Goal: Understand process/instructions

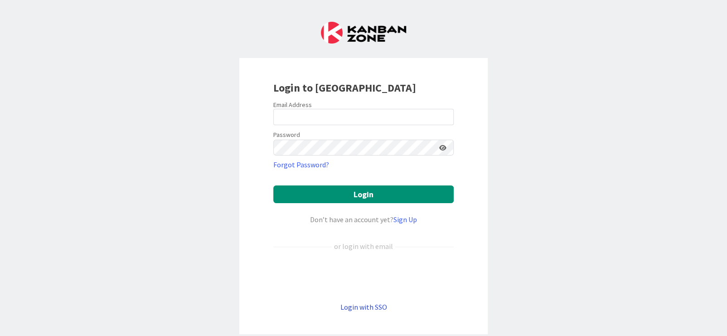
click at [356, 307] on link "Login with SSO" at bounding box center [364, 306] width 47 height 9
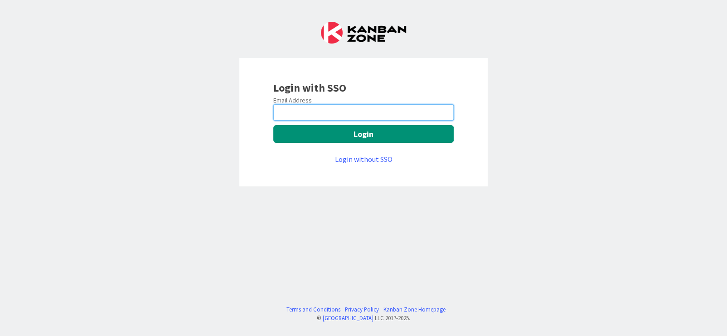
click at [297, 114] on input "email" at bounding box center [363, 112] width 180 height 16
type input "vlade.naumovski@mrcglobal.com"
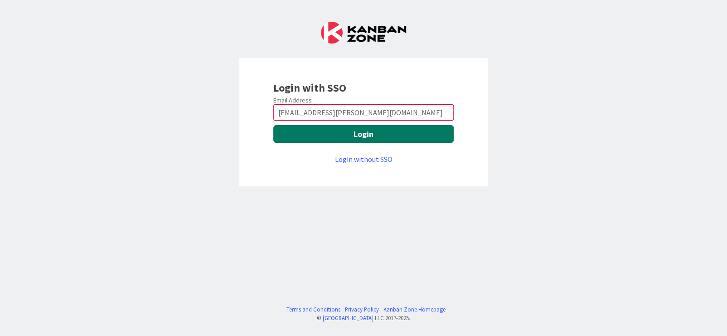
click at [355, 134] on button "Login" at bounding box center [363, 134] width 180 height 18
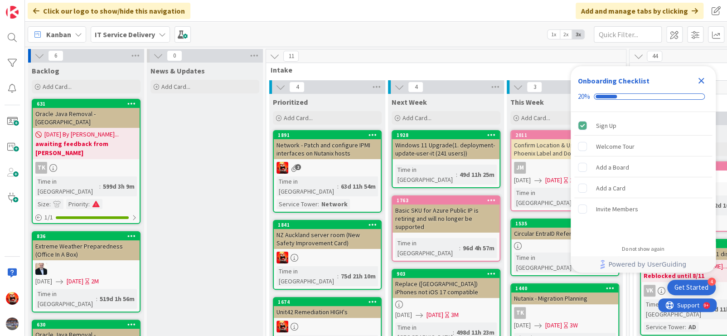
click at [704, 83] on icon "Close Checklist" at bounding box center [702, 81] width 6 height 6
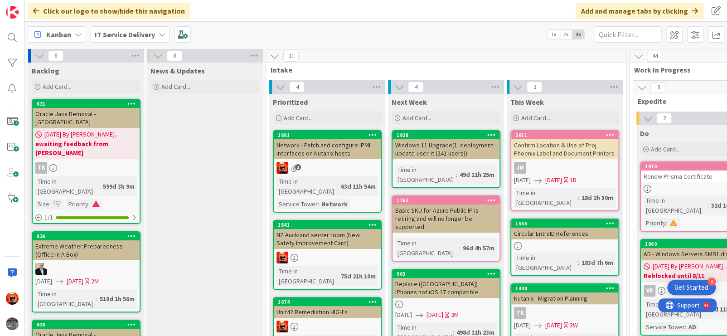
drag, startPoint x: 219, startPoint y: 156, endPoint x: 200, endPoint y: 153, distance: 19.8
drag, startPoint x: 210, startPoint y: 134, endPoint x: 210, endPoint y: 121, distance: 13.2
click at [282, 57] on div "11" at bounding box center [446, 56] width 360 height 14
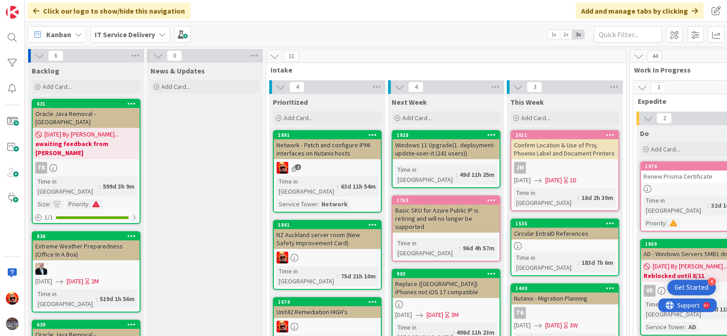
click at [277, 57] on icon at bounding box center [275, 56] width 10 height 10
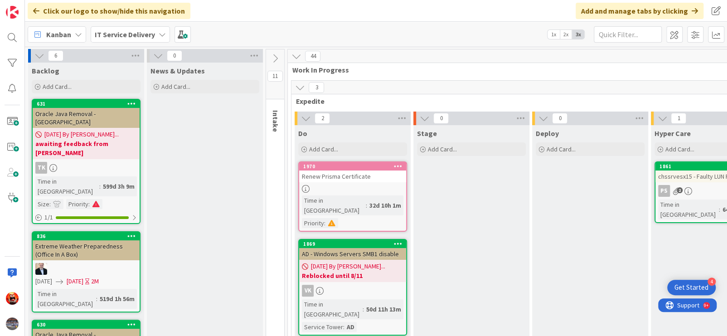
click at [277, 57] on icon at bounding box center [275, 59] width 10 height 10
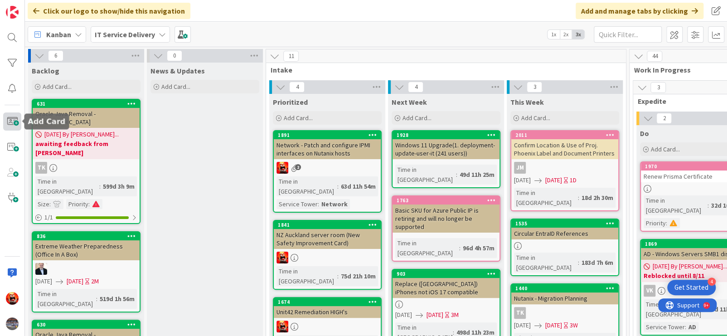
click at [17, 119] on span at bounding box center [12, 121] width 18 height 18
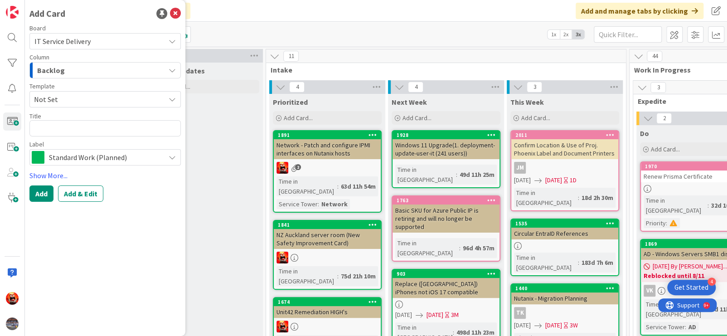
click at [89, 73] on div "Backlog" at bounding box center [100, 70] width 130 height 15
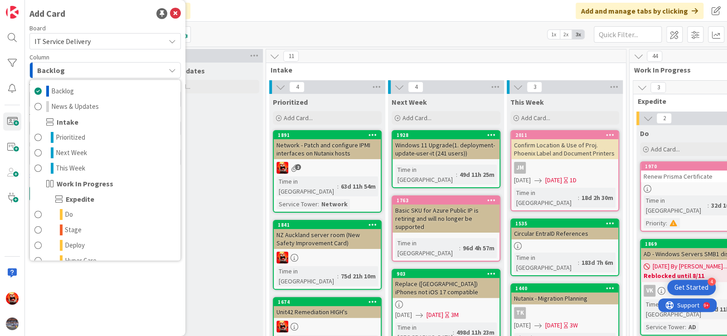
click at [89, 126] on div "Intake" at bounding box center [105, 121] width 151 height 15
click at [73, 124] on span "Intake" at bounding box center [68, 122] width 22 height 11
click at [75, 139] on span "Prioritized" at bounding box center [70, 137] width 29 height 11
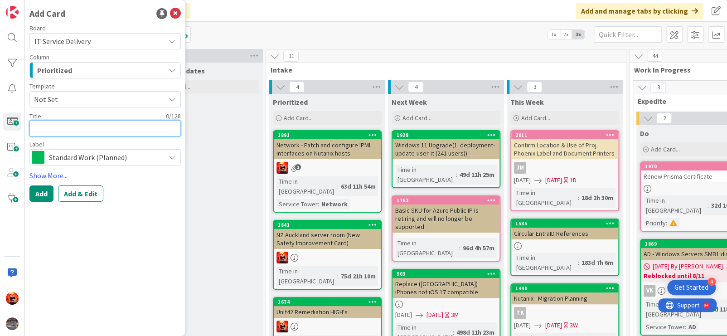
click at [82, 125] on textarea at bounding box center [104, 128] width 151 height 16
type textarea "x"
type textarea "U"
type textarea "x"
type textarea "Un"
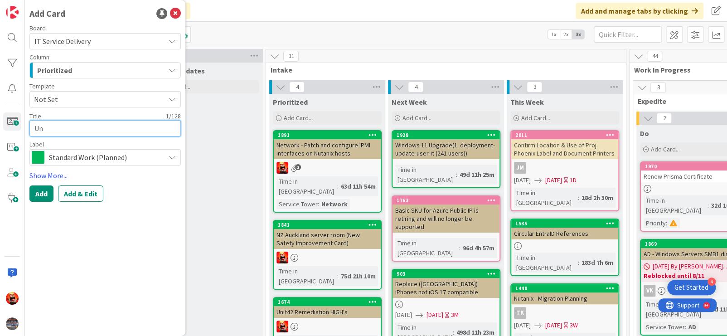
type textarea "x"
type textarea "Uni"
type textarea "x"
type textarea "Unis"
type textarea "x"
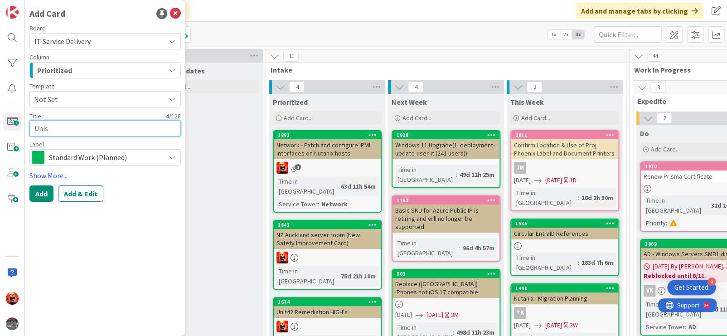
type textarea "Unist"
type textarea "x"
type textarea "Unistal"
type textarea "x"
type textarea "Unistall"
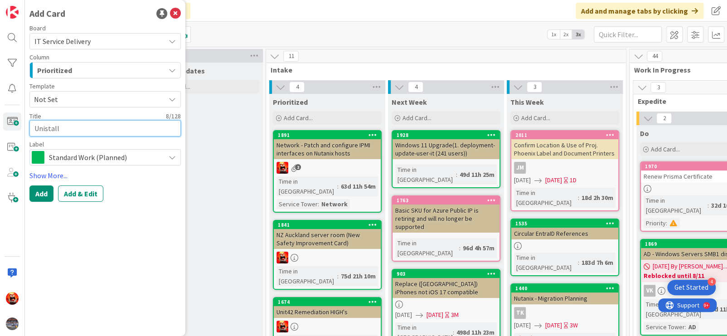
type textarea "x"
type textarea "Unistal"
type textarea "x"
type textarea "Unista"
type textarea "x"
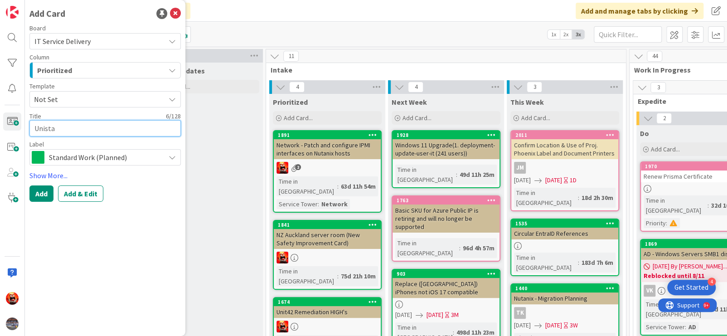
type textarea "Unist"
type textarea "x"
type textarea "Unis"
type textarea "x"
type textarea "Uni"
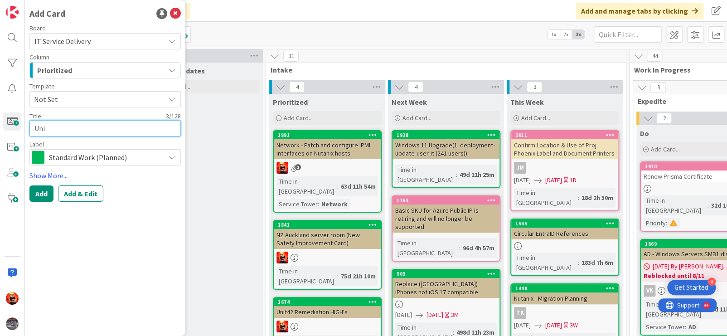
type textarea "x"
type textarea "Unin"
type textarea "x"
type textarea "Unins"
type textarea "x"
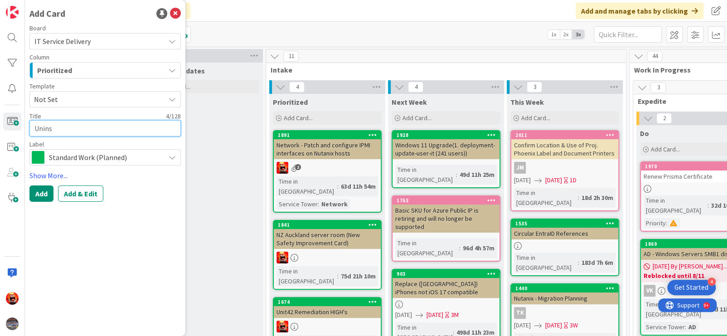
type textarea "Uninst"
type textarea "x"
type textarea "Uninsta"
type textarea "x"
type textarea "Uninstal"
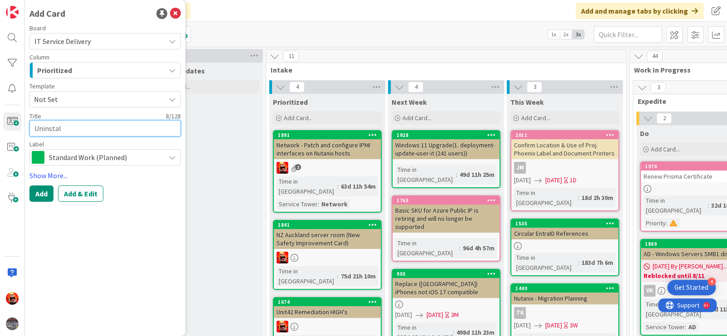
type textarea "x"
type textarea "Uninstall"
type textarea "x"
type textarea "Uninstall X"
type textarea "x"
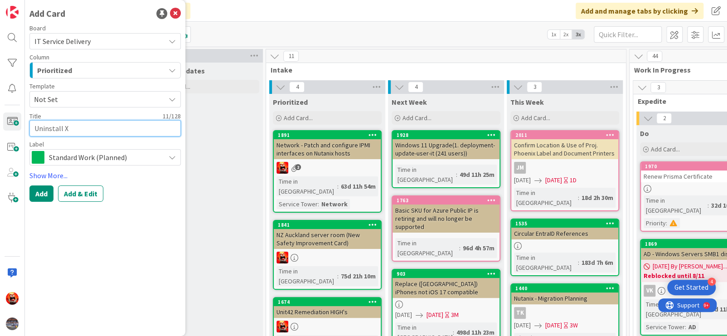
type textarea "Uninstall XD"
type textarea "x"
type textarea "Uninstall XDR"
type textarea "x"
type textarea "Uninstall XDRa"
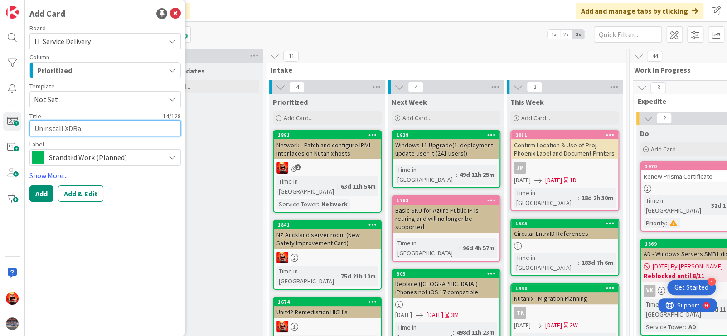
type textarea "x"
type textarea "Uninstall XDRag"
type textarea "x"
type textarea "Uninstall XDRage"
type textarea "x"
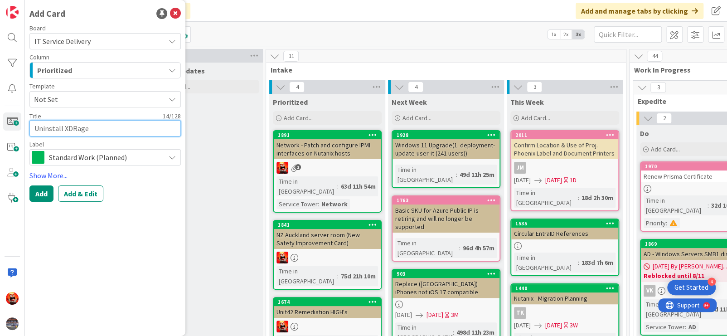
type textarea "Uninstall XDRagen"
type textarea "x"
type textarea "Uninstall XDRage"
type textarea "x"
type textarea "Uninstall XDRag"
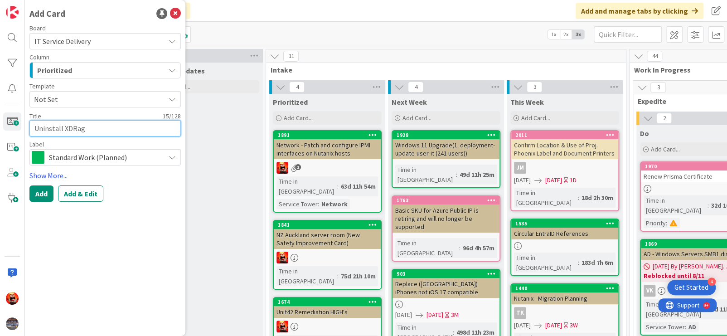
type textarea "x"
type textarea "Uninstall XDRa"
type textarea "x"
type textarea "Uninstall XDR"
type textarea "x"
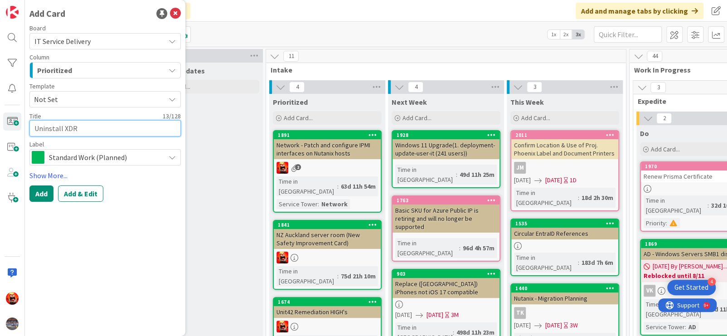
type textarea "Uninstall XDR a"
type textarea "x"
type textarea "Uninstall XDR ag"
type textarea "x"
type textarea "Uninstall XDR age"
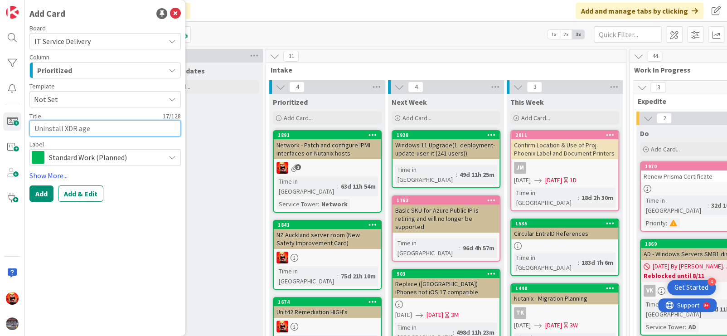
type textarea "x"
type textarea "Uninstall XDR agen"
type textarea "x"
type textarea "Uninstall XDR agent"
click at [86, 182] on div "Board IT Service Delivery Column Prioritized Backlog News & Updates Intake Prio…" at bounding box center [104, 113] width 151 height 177
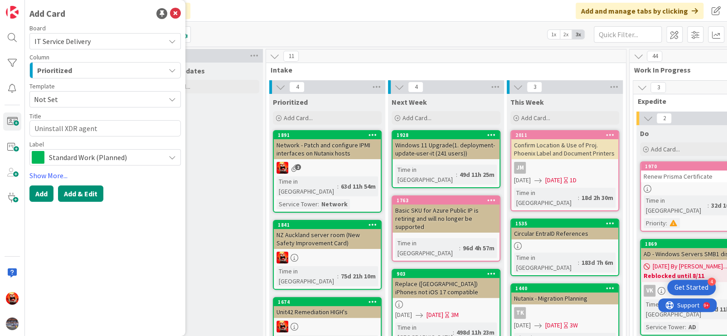
click at [87, 192] on button "Add & Edit" at bounding box center [80, 193] width 45 height 16
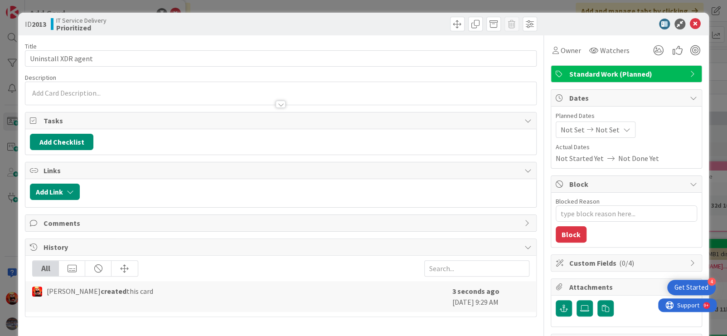
click at [75, 93] on div at bounding box center [280, 93] width 511 height 23
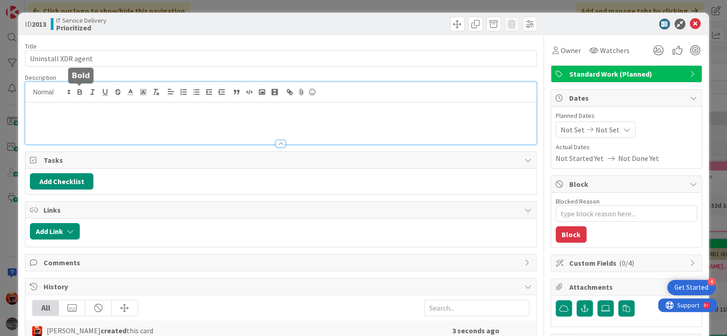
type textarea "x"
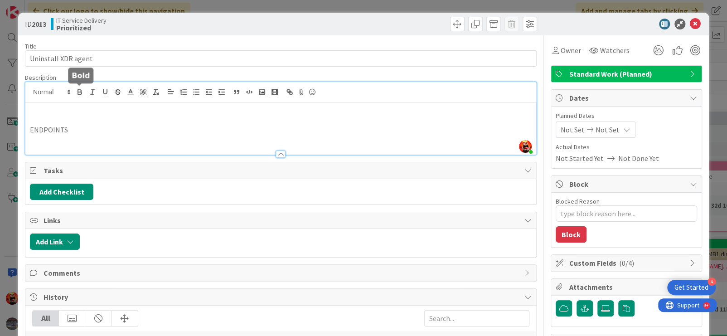
scroll to position [55, 0]
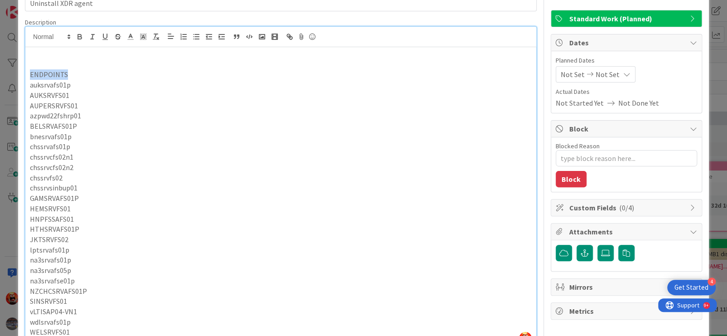
drag, startPoint x: 35, startPoint y: 70, endPoint x: 19, endPoint y: 69, distance: 15.9
click at [12, 70] on div "ID 2013 IT Service Delivery Prioritized Title 19 / 128 Uninstall XDR agent Desc…" at bounding box center [363, 168] width 727 height 336
click at [78, 34] on icon "button" at bounding box center [80, 37] width 8 height 8
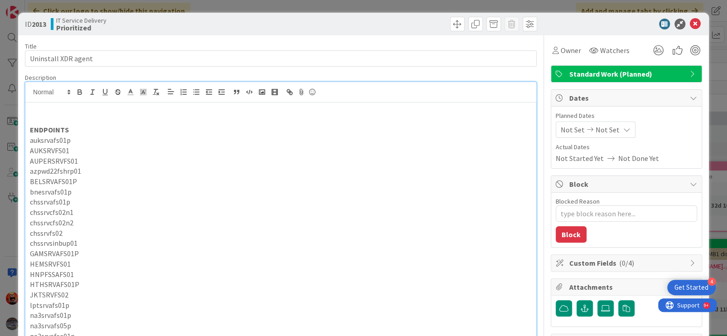
click at [57, 107] on p at bounding box center [281, 109] width 502 height 10
click at [94, 110] on p "Uninstall instructions [URL][DOMAIN_NAME] from [EMAIL_ADDRESS][DOMAIN_NAME]" at bounding box center [281, 109] width 502 height 10
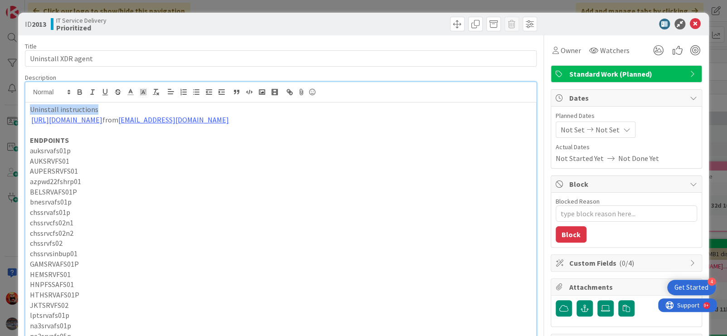
drag, startPoint x: 97, startPoint y: 107, endPoint x: 7, endPoint y: 107, distance: 90.2
click at [2, 107] on div "ID 2013 IT Service Delivery Prioritized Title 19 / 128 Uninstall XDR agent Desc…" at bounding box center [363, 168] width 727 height 336
click at [81, 94] on icon "button" at bounding box center [80, 93] width 4 height 2
click at [102, 119] on link "[URL][DOMAIN_NAME]" at bounding box center [66, 119] width 71 height 9
click at [270, 137] on link "[URL][DOMAIN_NAME][DOMAIN_NAME][EMAIL_ADDRESS][PERSON_NAME][DOMAIN_NAME]" at bounding box center [241, 138] width 91 height 12
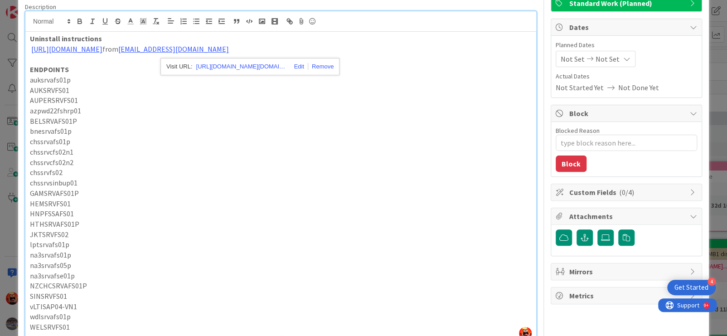
scroll to position [91, 0]
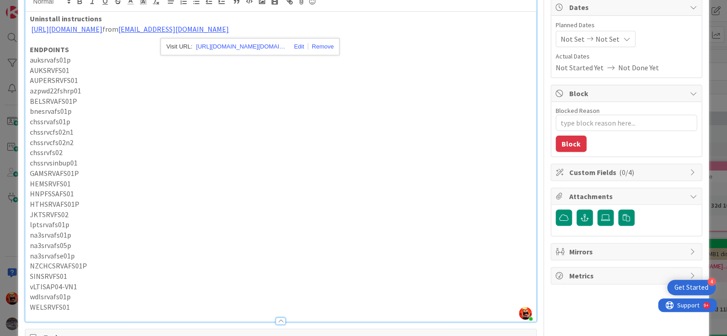
drag, startPoint x: 80, startPoint y: 297, endPoint x: 30, endPoint y: 296, distance: 49.4
click at [30, 292] on p "vLTISAP04-VN1" at bounding box center [281, 287] width 502 height 10
copy p "vLTISAP04-VN1"
click at [136, 292] on p "vLTISAP04-VN1" at bounding box center [281, 287] width 502 height 10
drag, startPoint x: 190, startPoint y: 296, endPoint x: 33, endPoint y: 296, distance: 157.8
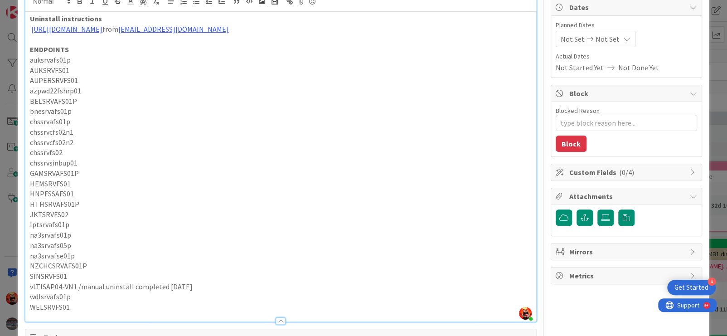
click at [27, 297] on div "Uninstall instructions [URL][DOMAIN_NAME] from [EMAIL_ADDRESS][DOMAIN_NAME] END…" at bounding box center [280, 167] width 511 height 310
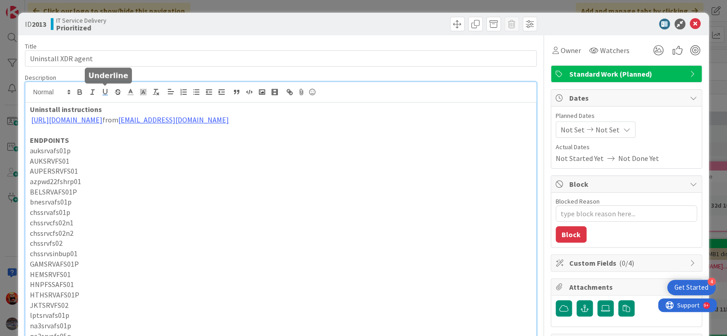
click at [107, 92] on icon "button" at bounding box center [105, 91] width 4 height 5
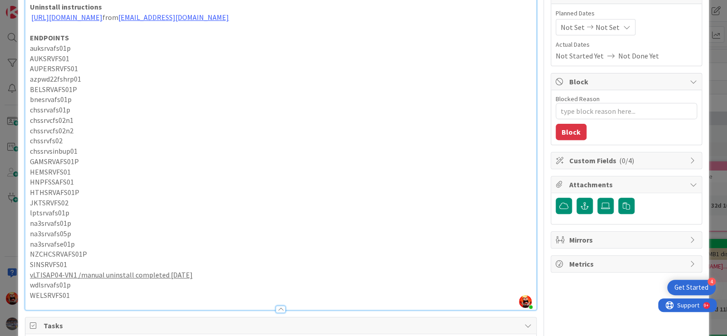
scroll to position [146, 0]
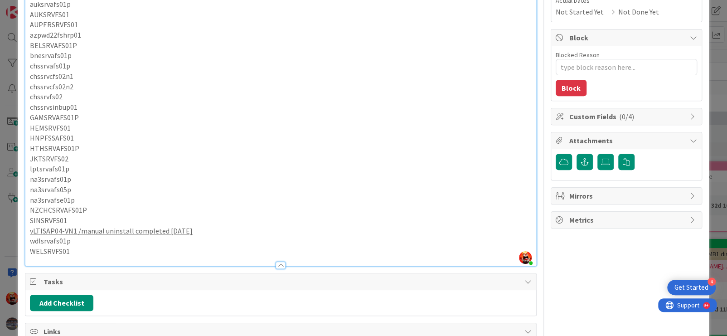
click at [201, 185] on p "na3srvafs01p" at bounding box center [281, 179] width 502 height 10
drag, startPoint x: 114, startPoint y: 238, endPoint x: 34, endPoint y: 238, distance: 80.3
click at [28, 239] on div "Uninstall instructions [URL][DOMAIN_NAME] from [EMAIL_ADDRESS][DOMAIN_NAME] END…" at bounding box center [280, 111] width 511 height 310
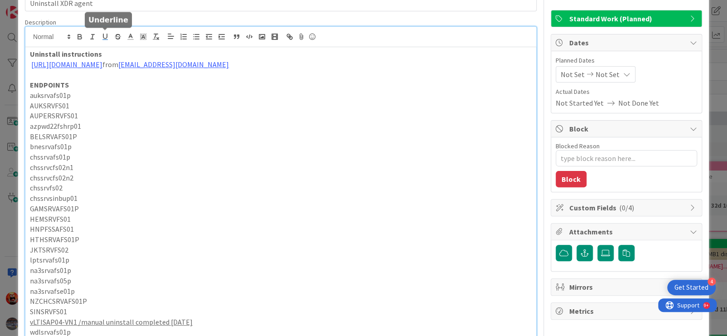
click at [108, 40] on button "button" at bounding box center [105, 36] width 13 height 11
click at [141, 37] on icon at bounding box center [143, 37] width 8 height 8
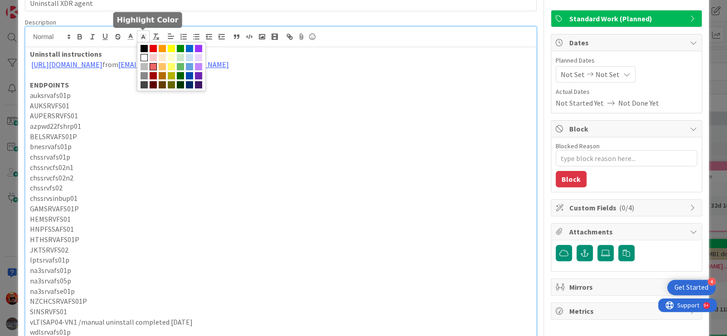
click at [154, 65] on span at bounding box center [153, 66] width 7 height 7
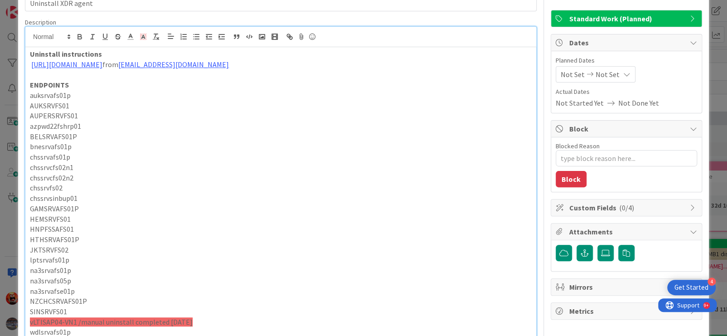
click at [171, 99] on p "auksrvafs01p" at bounding box center [281, 95] width 502 height 10
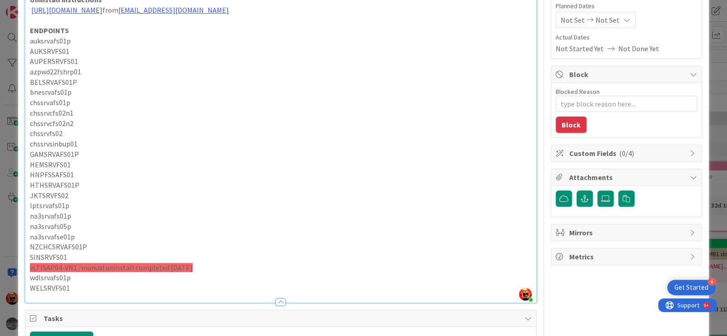
scroll to position [146, 0]
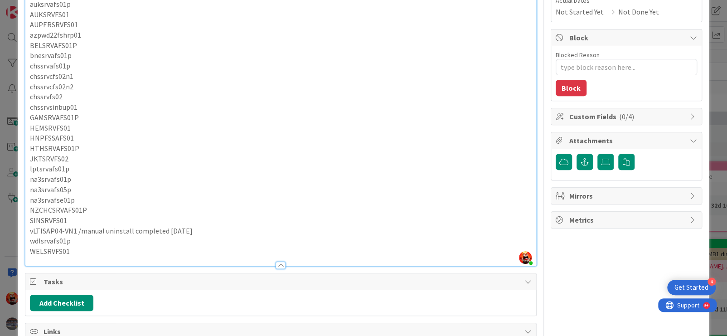
click at [200, 236] on p "vLTISAP04-VN1 /manual uninstall completed [DATE]" at bounding box center [281, 231] width 502 height 10
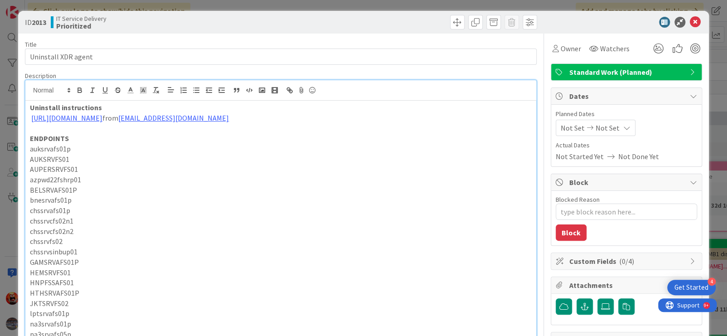
scroll to position [0, 0]
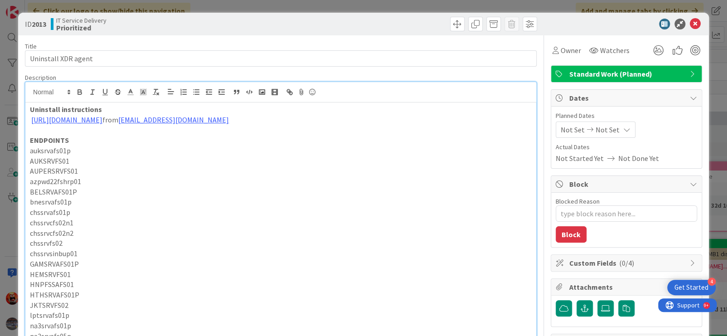
click at [30, 108] on strong "Uninstall instructions" at bounding box center [66, 109] width 72 height 9
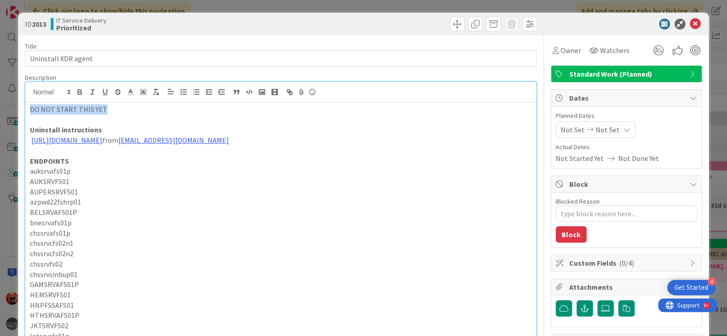
drag, startPoint x: 98, startPoint y: 112, endPoint x: 11, endPoint y: 104, distance: 86.9
click at [18, 104] on div "ID 2013 IT Service Delivery Prioritized Title 19 / 128 Uninstall XDR agent Desc…" at bounding box center [363, 332] width 691 height 639
click at [78, 97] on button "button" at bounding box center [79, 92] width 13 height 11
click at [131, 176] on p "auksrvafs01p" at bounding box center [281, 171] width 502 height 10
drag, startPoint x: 109, startPoint y: 110, endPoint x: 41, endPoint y: 100, distance: 69.2
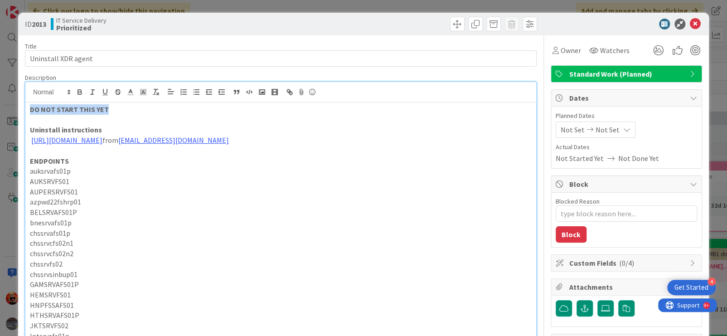
click at [5, 103] on div "ID 2013 IT Service Delivery Prioritized Title 19 / 128 Uninstall XDR agent Desc…" at bounding box center [363, 168] width 727 height 336
click at [72, 94] on icon at bounding box center [69, 92] width 8 height 8
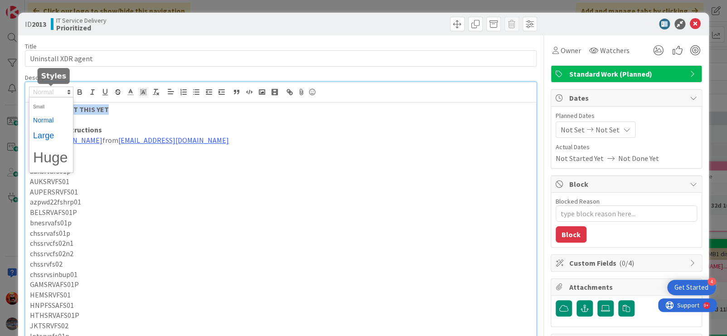
click at [62, 140] on span at bounding box center [51, 135] width 36 height 17
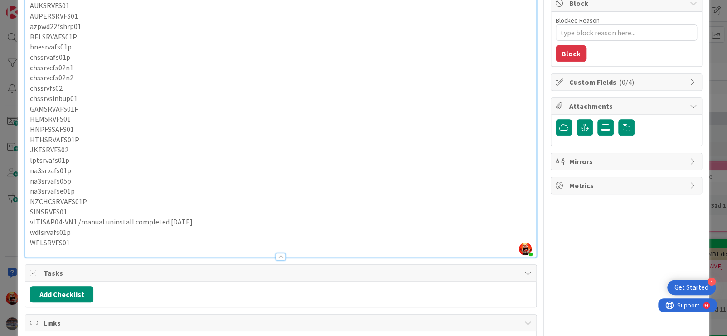
scroll to position [227, 0]
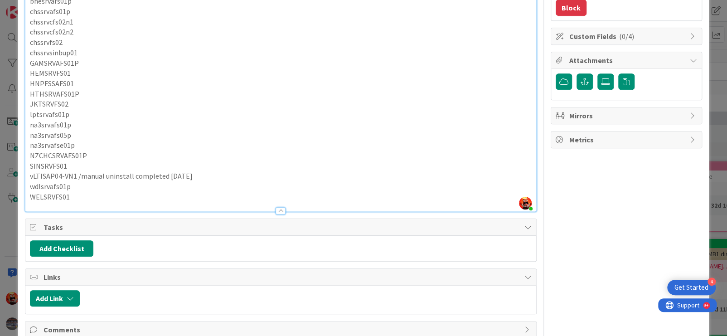
drag, startPoint x: 138, startPoint y: 190, endPoint x: 34, endPoint y: 188, distance: 103.4
click at [31, 181] on p "vLTISAP04-VN1 /manual uninstall completed [DATE]" at bounding box center [281, 176] width 502 height 10
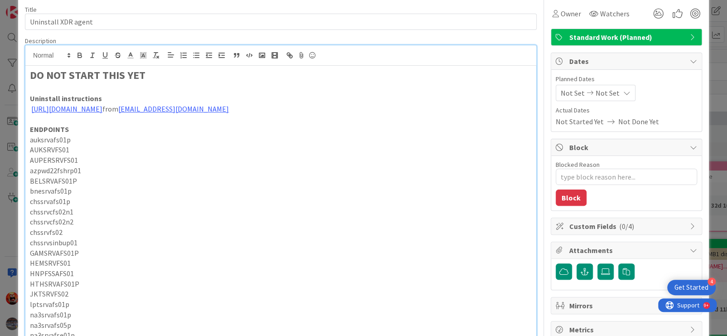
scroll to position [0, 0]
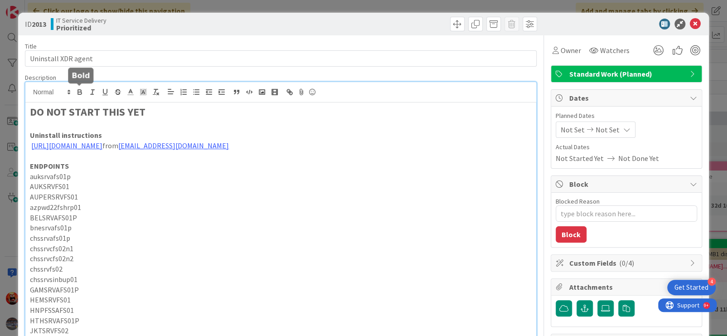
click at [82, 93] on icon "button" at bounding box center [80, 92] width 8 height 8
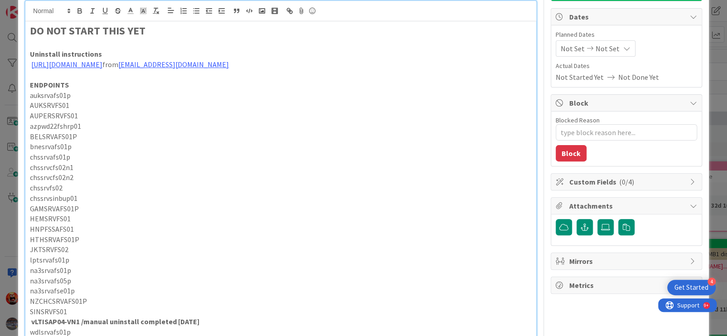
click at [197, 193] on p "chssrvfs02" at bounding box center [281, 188] width 502 height 10
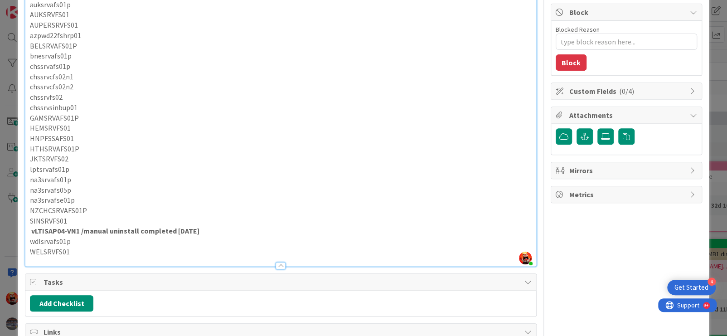
scroll to position [127, 0]
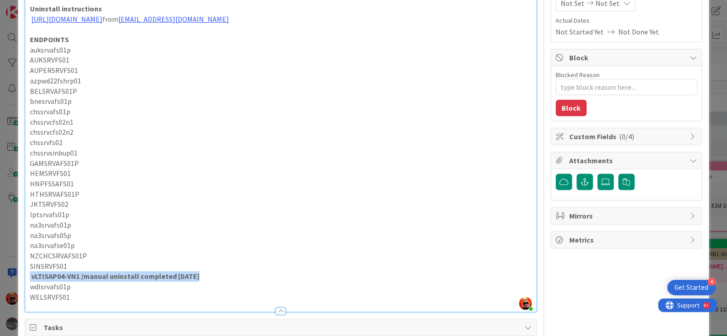
drag, startPoint x: 192, startPoint y: 286, endPoint x: 23, endPoint y: 283, distance: 169.6
click at [23, 283] on div "ID 2013 IT Service Delivery Prioritized Title 19 / 128 Uninstall XDR agent Desc…" at bounding box center [363, 208] width 691 height 644
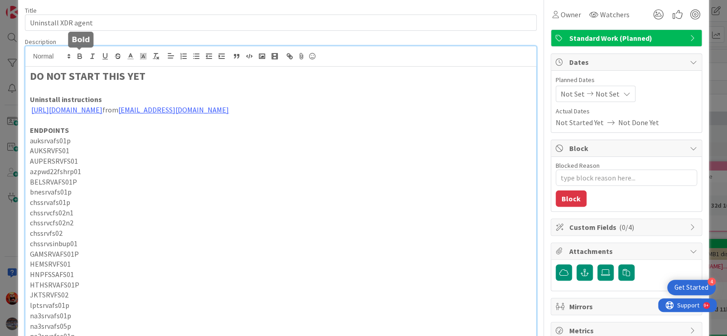
click at [80, 58] on icon "button" at bounding box center [80, 57] width 4 height 2
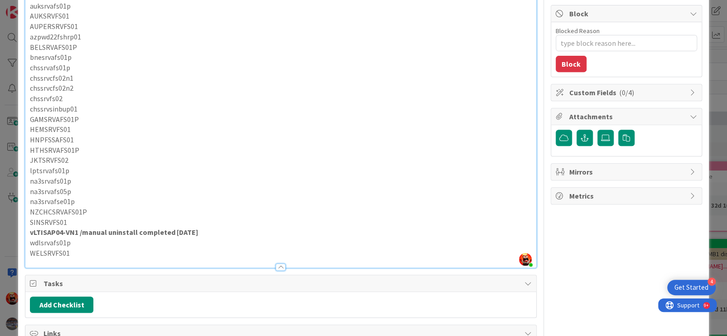
scroll to position [172, 0]
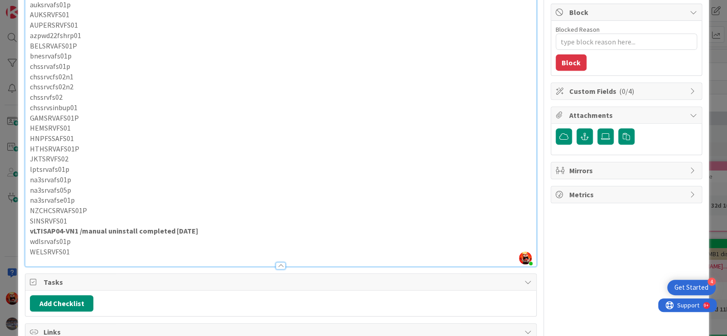
click at [152, 257] on p "WELSRVFS01" at bounding box center [281, 252] width 502 height 10
drag, startPoint x: 197, startPoint y: 241, endPoint x: 29, endPoint y: 251, distance: 167.6
click at [25, 244] on div "DO NOT START THIS YET Uninstall instructions [URL][DOMAIN_NAME] from [EMAIL_ADD…" at bounding box center [280, 99] width 511 height 336
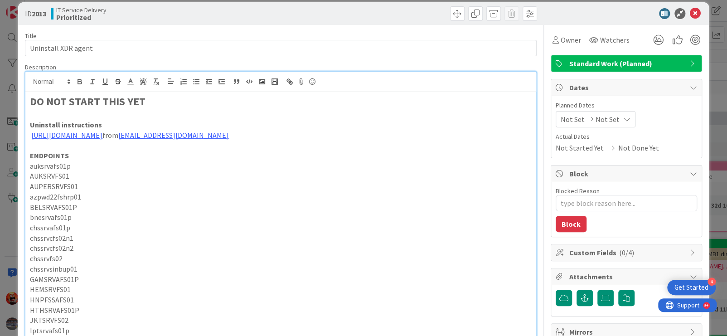
scroll to position [0, 0]
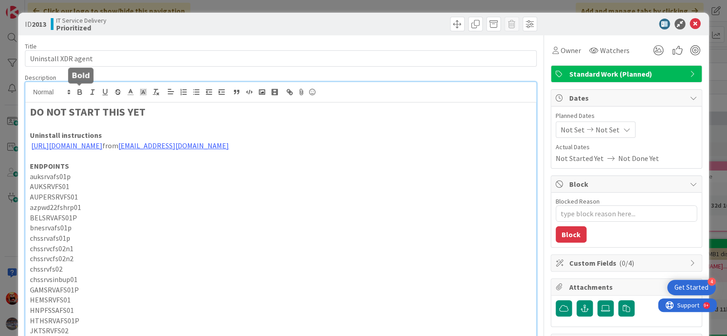
click at [82, 91] on icon "button" at bounding box center [80, 92] width 8 height 8
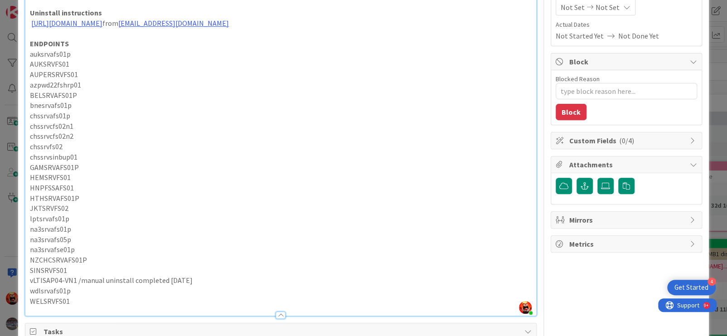
scroll to position [172, 0]
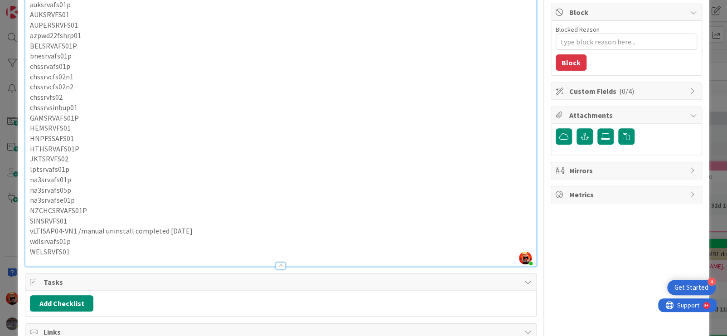
click at [175, 247] on p "wdlsrvafs01p" at bounding box center [281, 241] width 502 height 10
drag, startPoint x: 81, startPoint y: 241, endPoint x: 184, endPoint y: 241, distance: 102.5
click at [185, 236] on p "vLTISAP04-VN1 /manual uninstall completed [DATE]" at bounding box center [281, 231] width 502 height 10
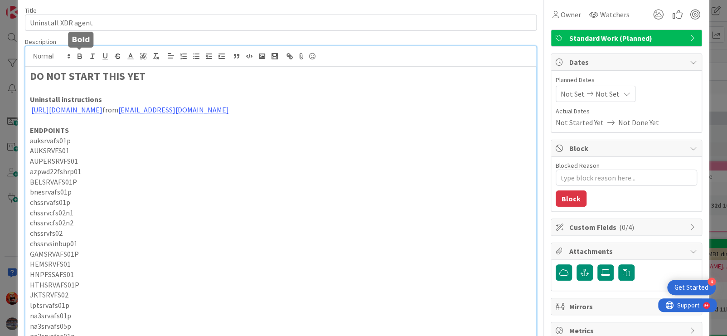
click at [79, 60] on button "button" at bounding box center [79, 56] width 13 height 11
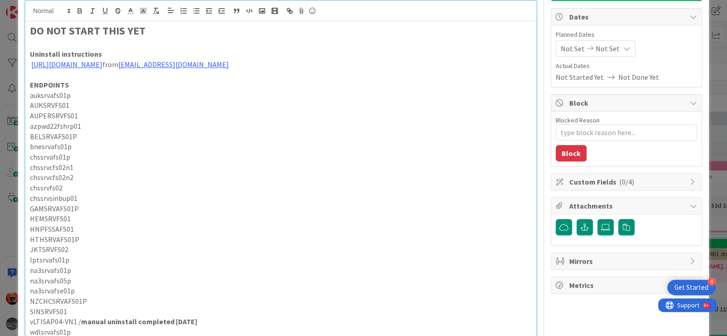
click at [169, 152] on p "bnesrvafs01p" at bounding box center [281, 146] width 502 height 10
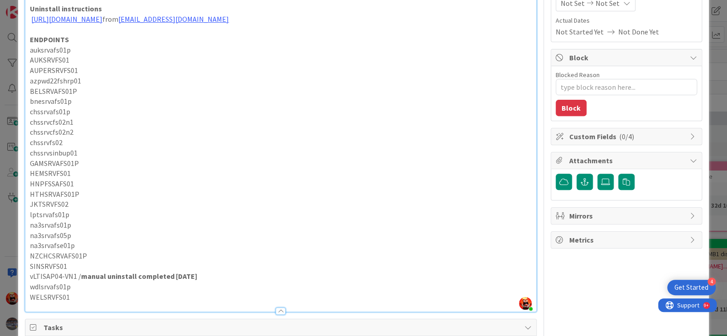
type textarea "x"
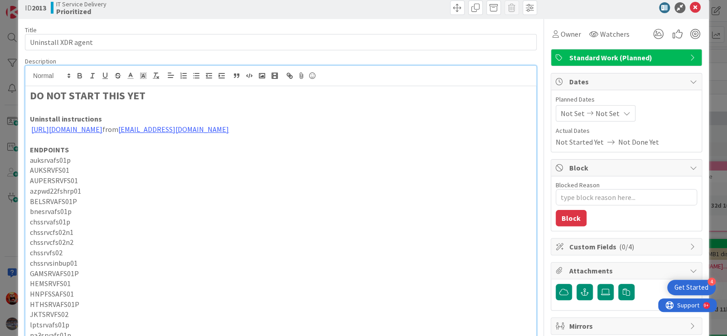
scroll to position [0, 0]
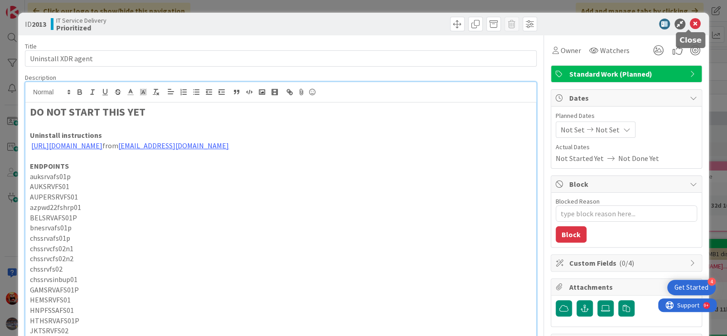
click at [690, 21] on icon at bounding box center [695, 24] width 11 height 11
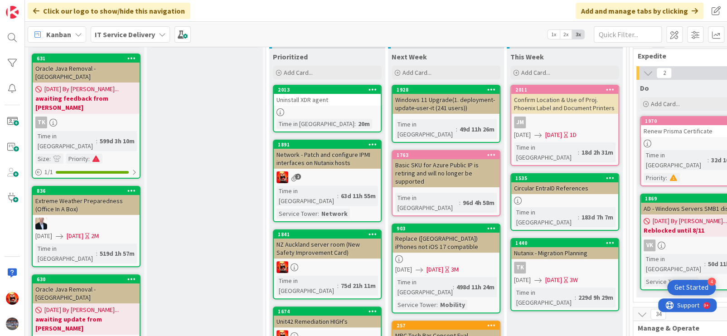
scroll to position [136, 0]
